Goal: Information Seeking & Learning: Learn about a topic

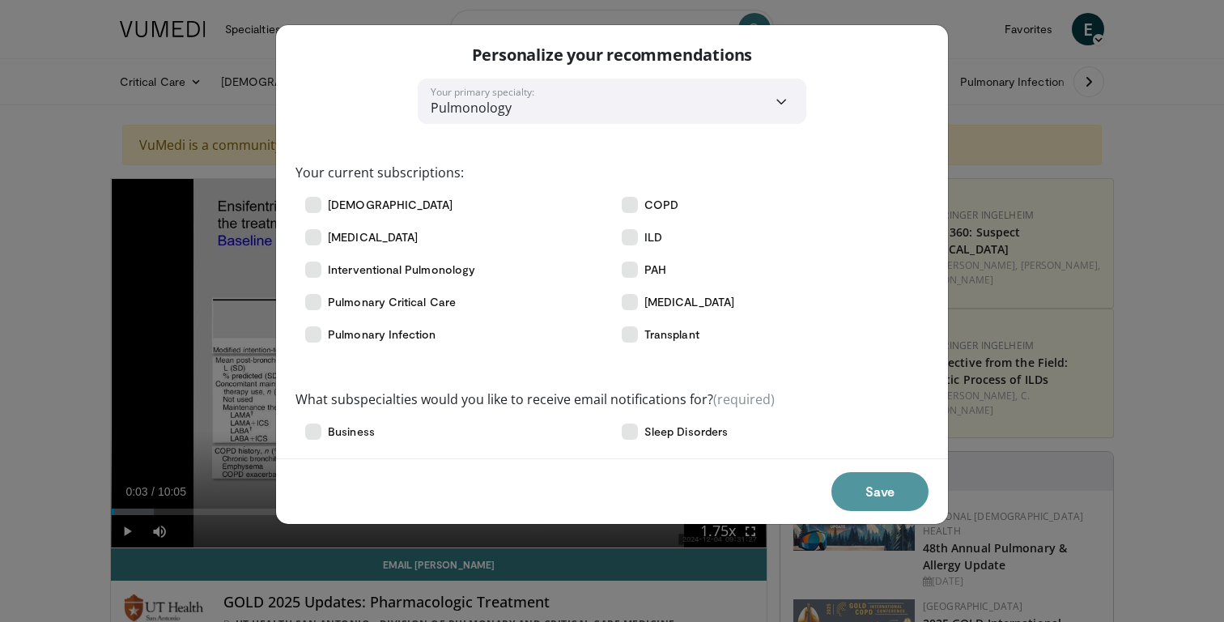
click at [859, 490] on button "Save" at bounding box center [880, 491] width 97 height 39
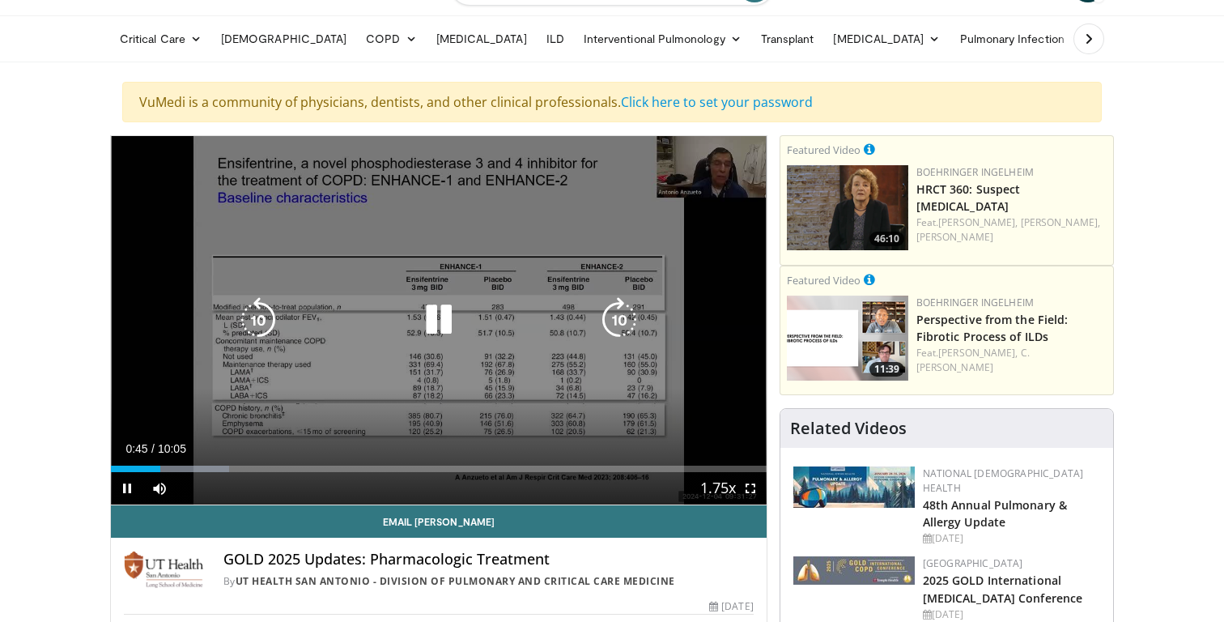
scroll to position [49, 0]
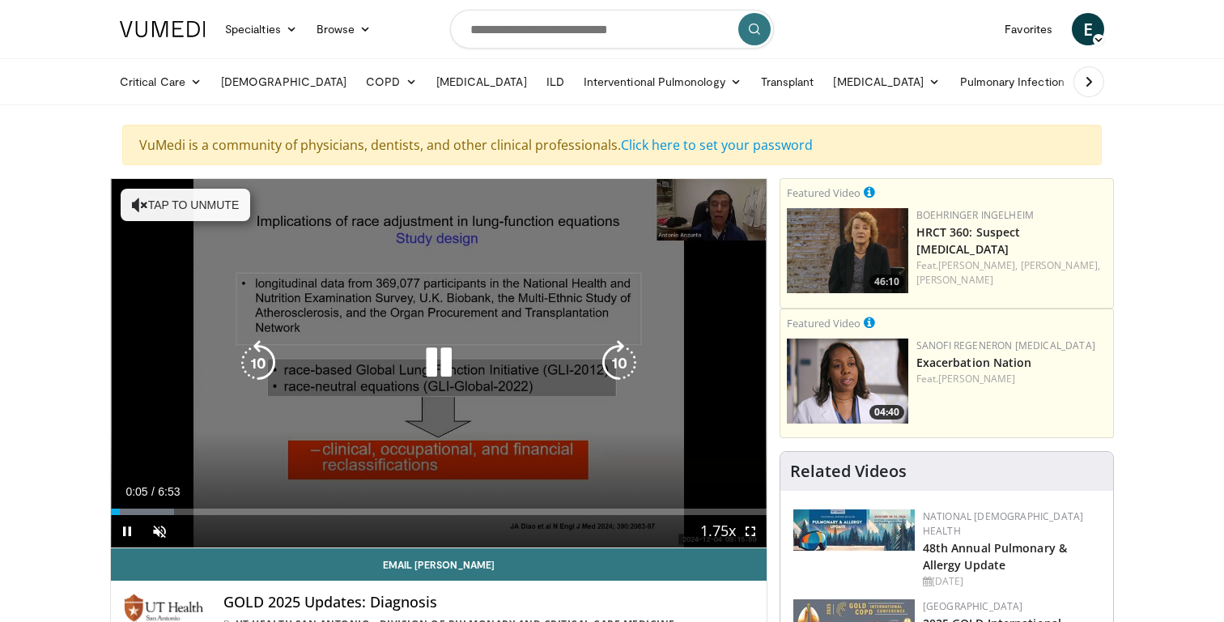
click at [178, 208] on button "Tap to unmute" at bounding box center [186, 205] width 130 height 32
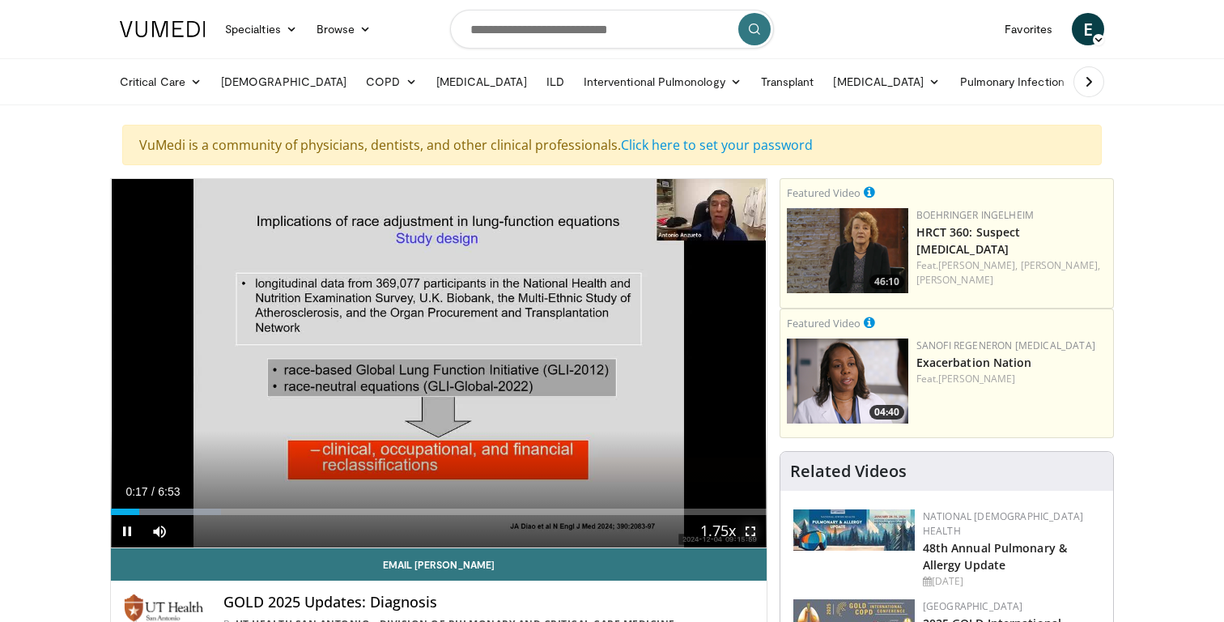
click at [750, 536] on span "Video Player" at bounding box center [751, 531] width 32 height 32
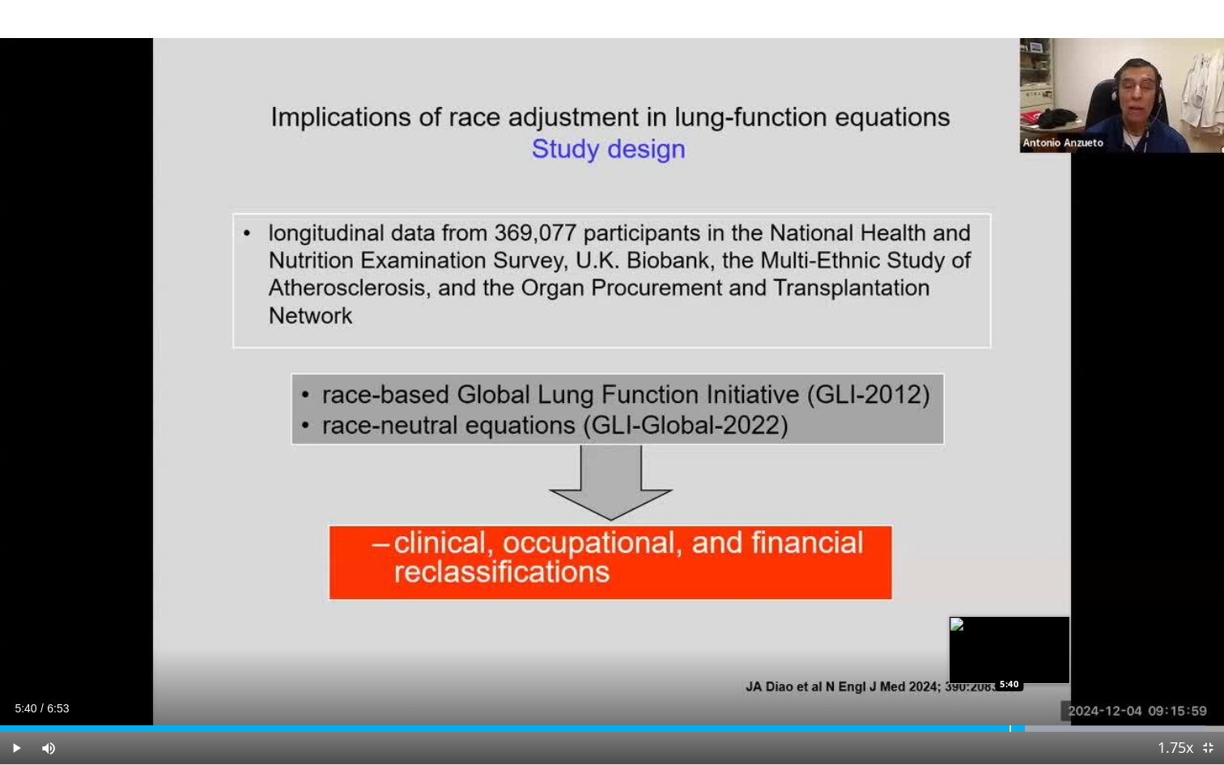
click at [1010, 621] on div "Progress Bar" at bounding box center [1011, 729] width 2 height 6
click at [1009, 621] on div "Progress Bar" at bounding box center [1010, 729] width 2 height 6
click at [1014, 621] on div "Progress Bar" at bounding box center [1015, 729] width 2 height 6
click at [1000, 621] on div "Progress Bar" at bounding box center [1001, 729] width 2 height 6
click at [961, 621] on div "Progress Bar" at bounding box center [962, 729] width 2 height 6
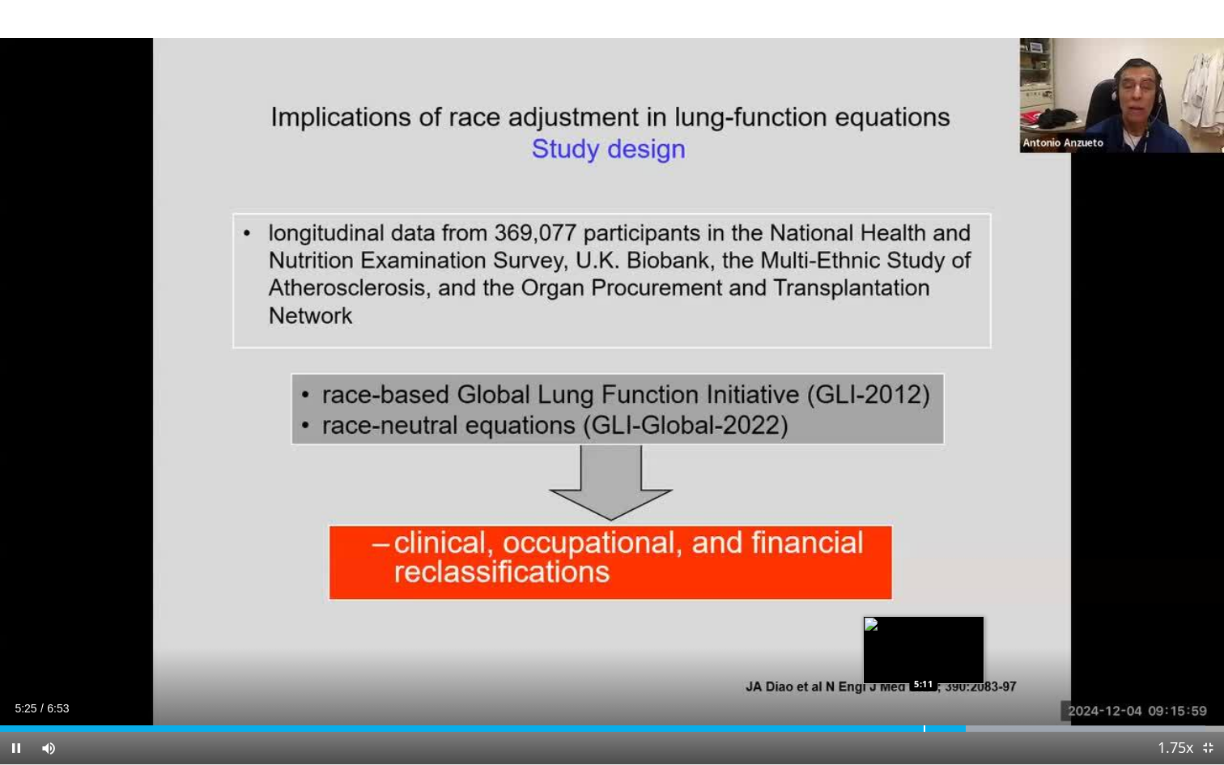
click at [924, 621] on div "Progress Bar" at bounding box center [925, 729] width 2 height 6
